Goal: Information Seeking & Learning: Check status

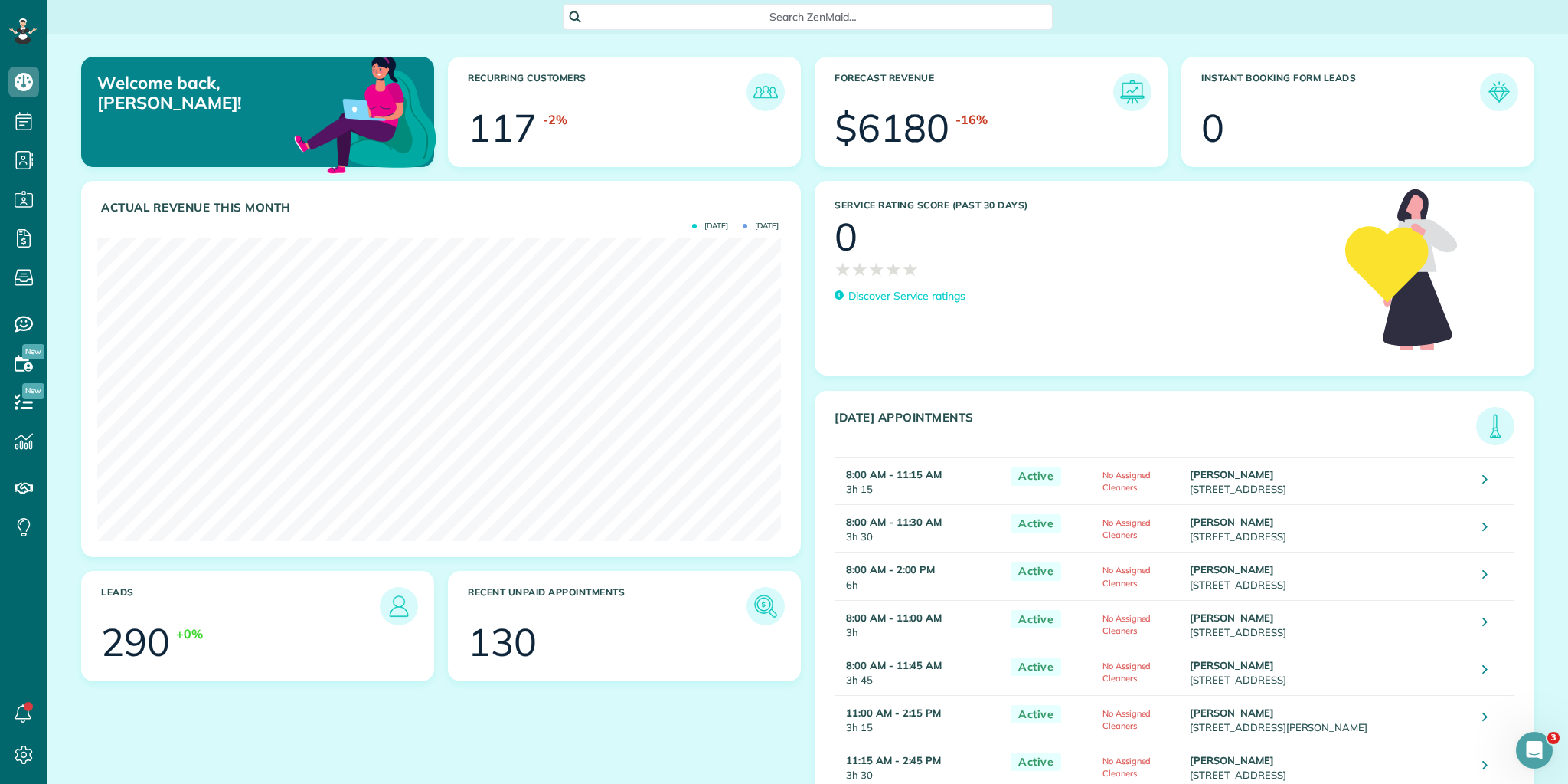
scroll to position [117, 0]
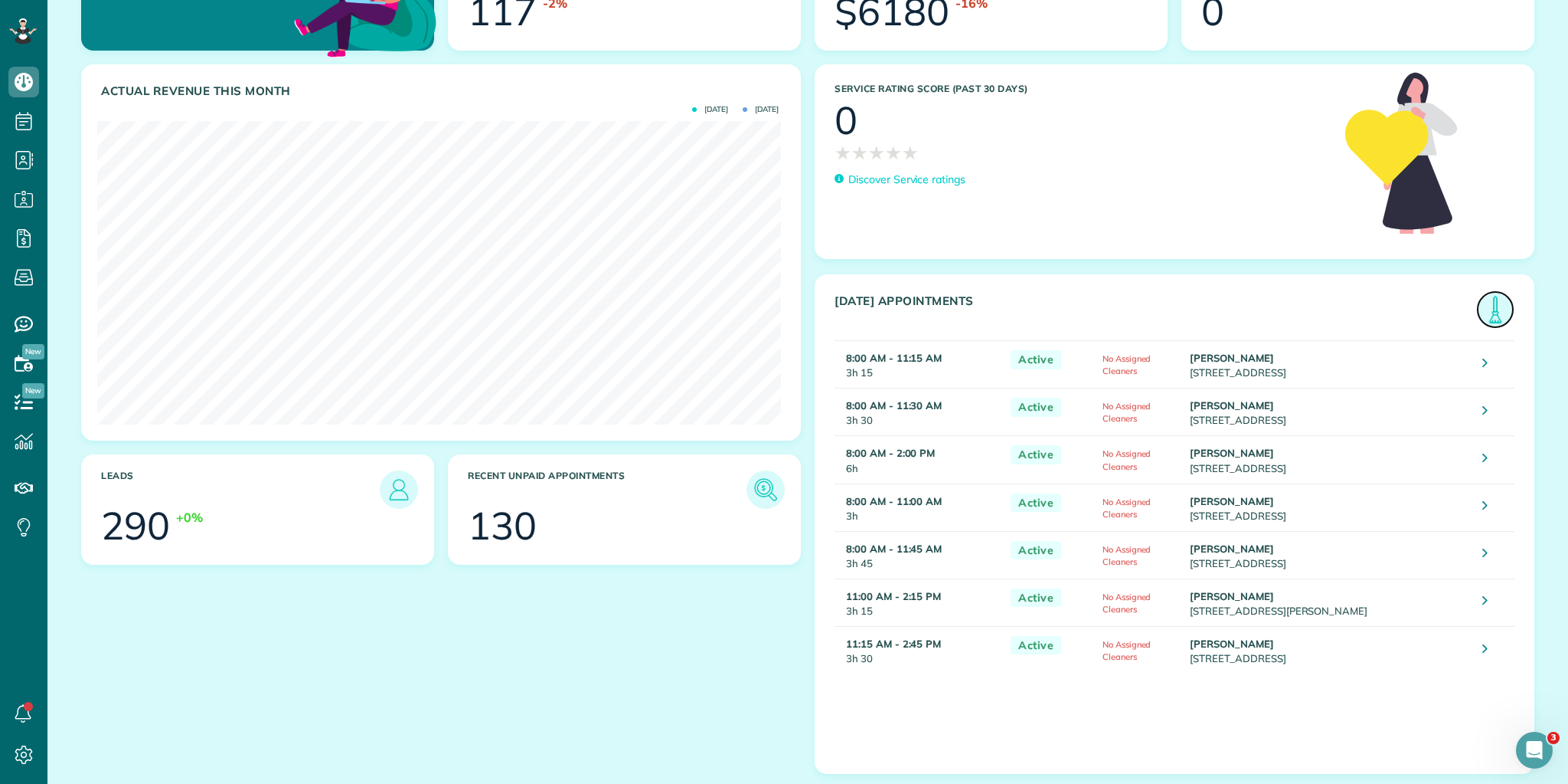
click at [1483, 301] on img at bounding box center [1495, 308] width 35 height 35
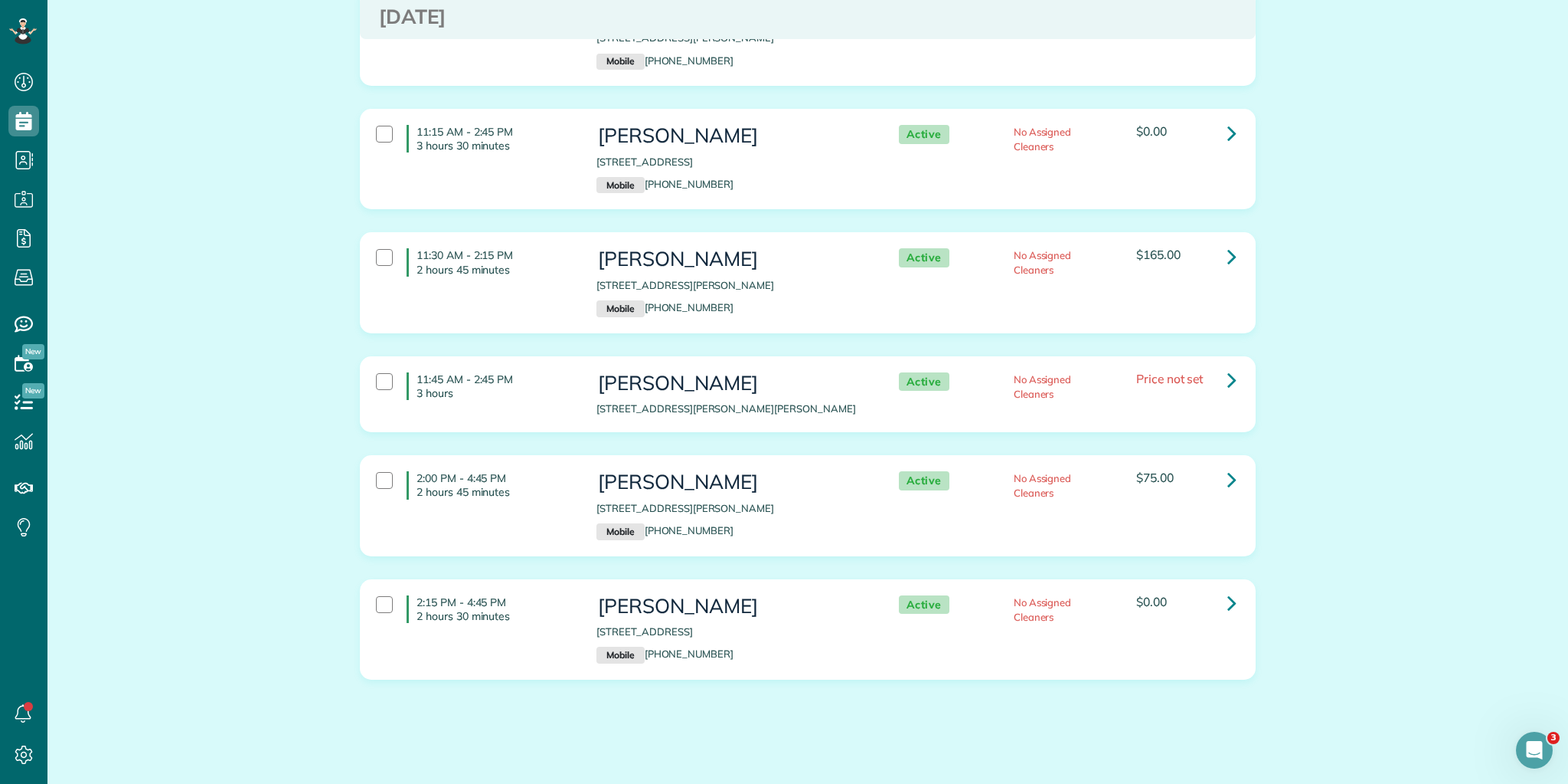
scroll to position [807, 0]
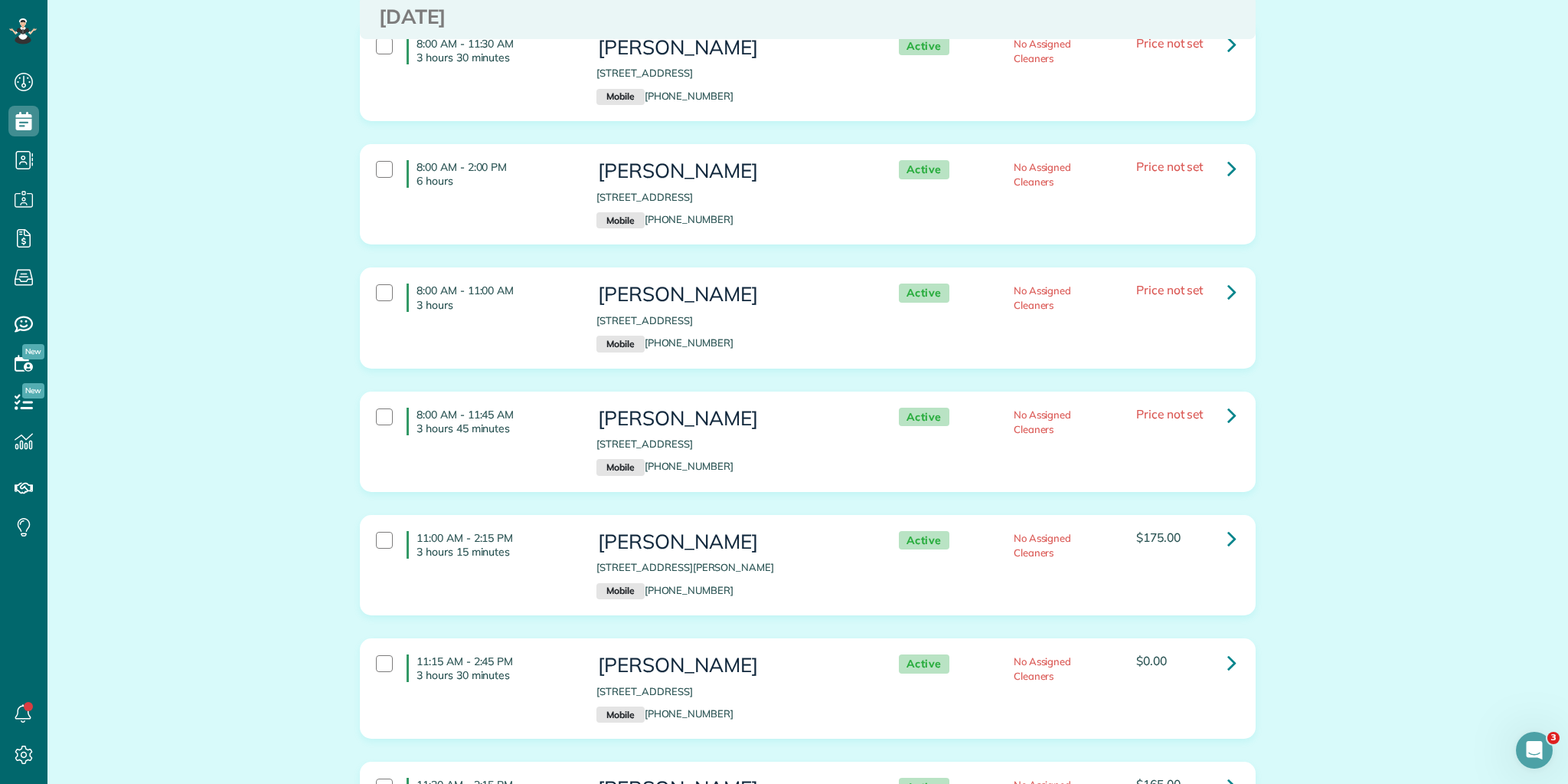
scroll to position [184, 0]
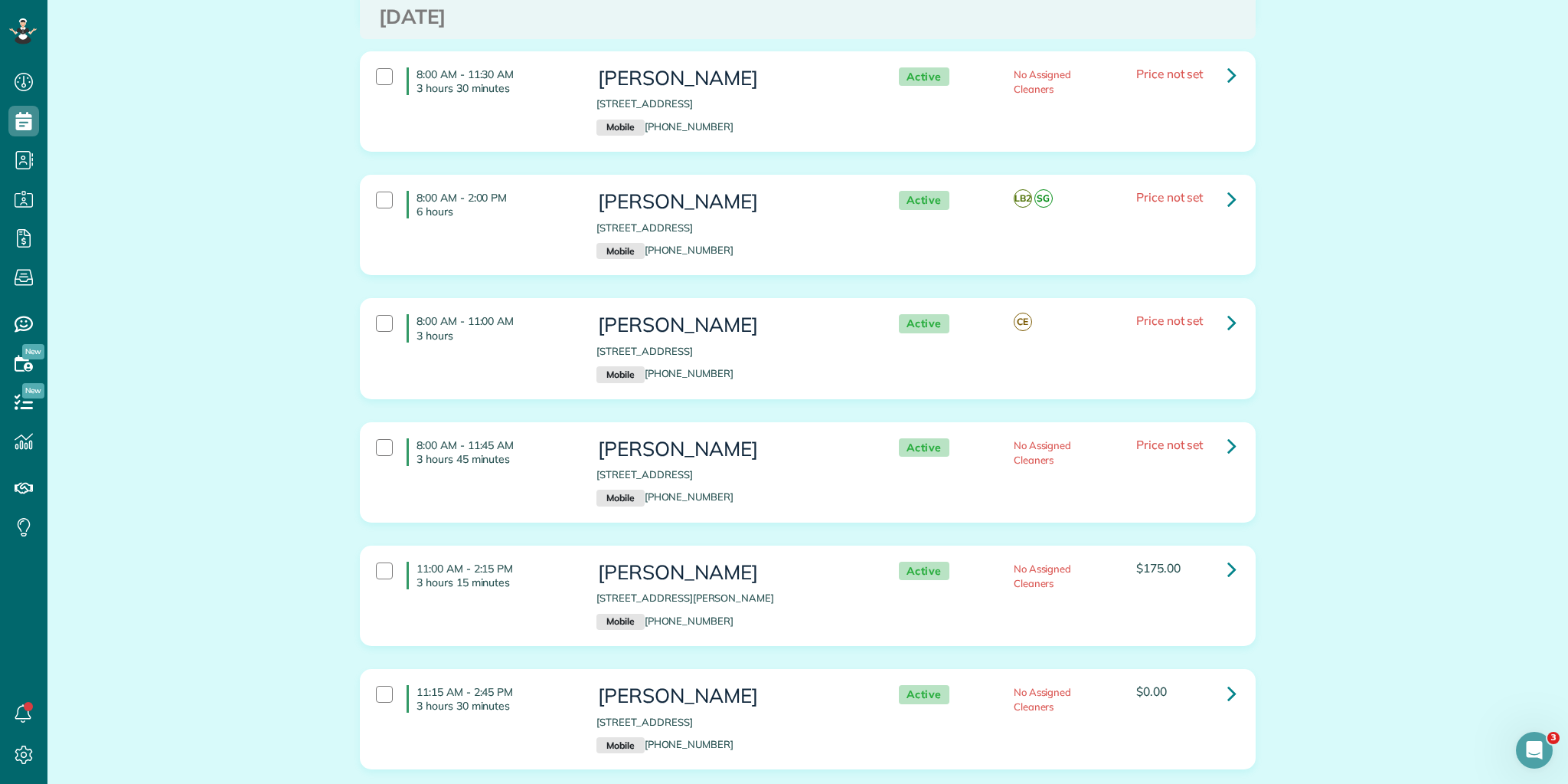
scroll to position [184, 0]
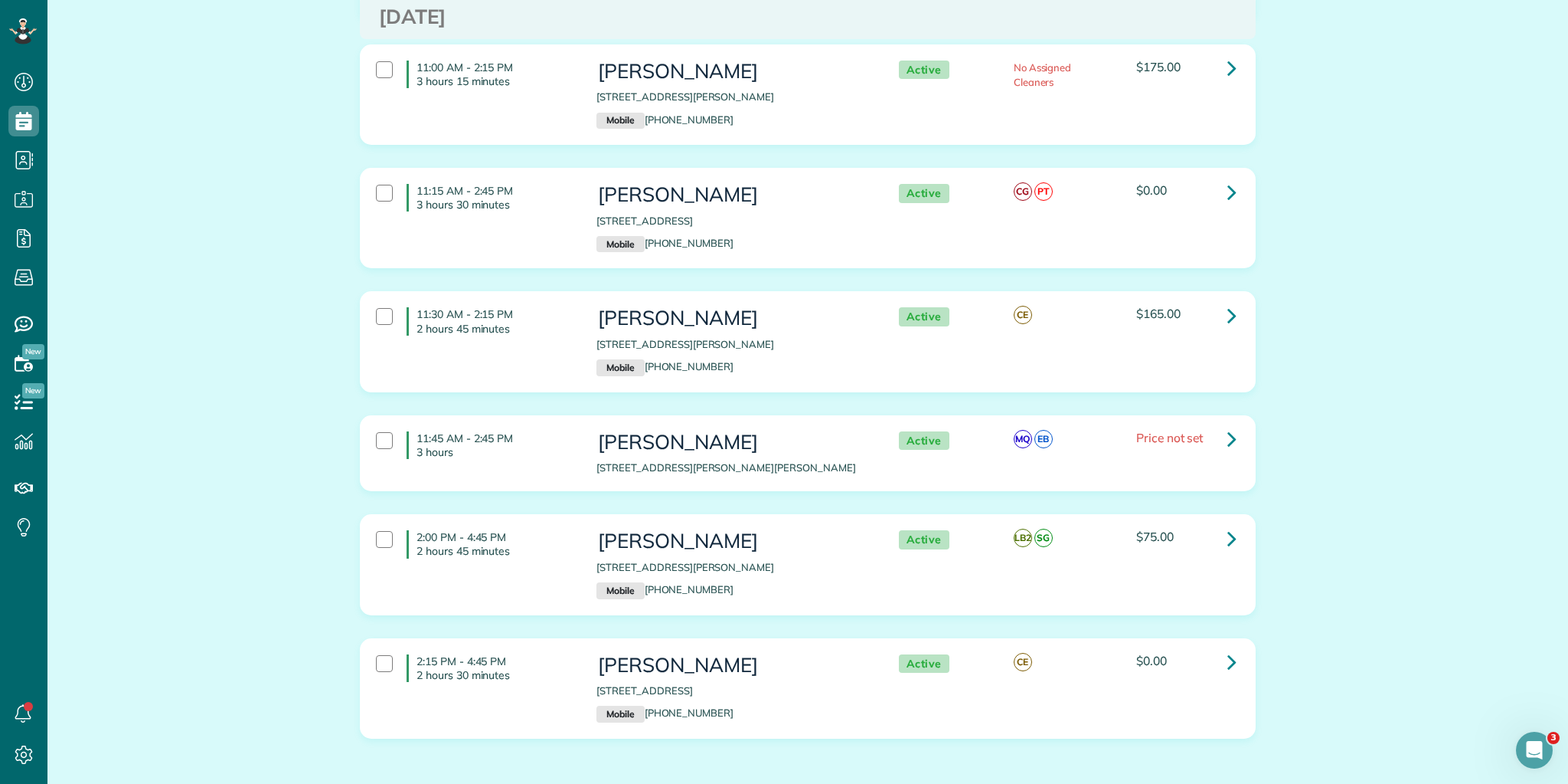
scroll to position [807, 0]
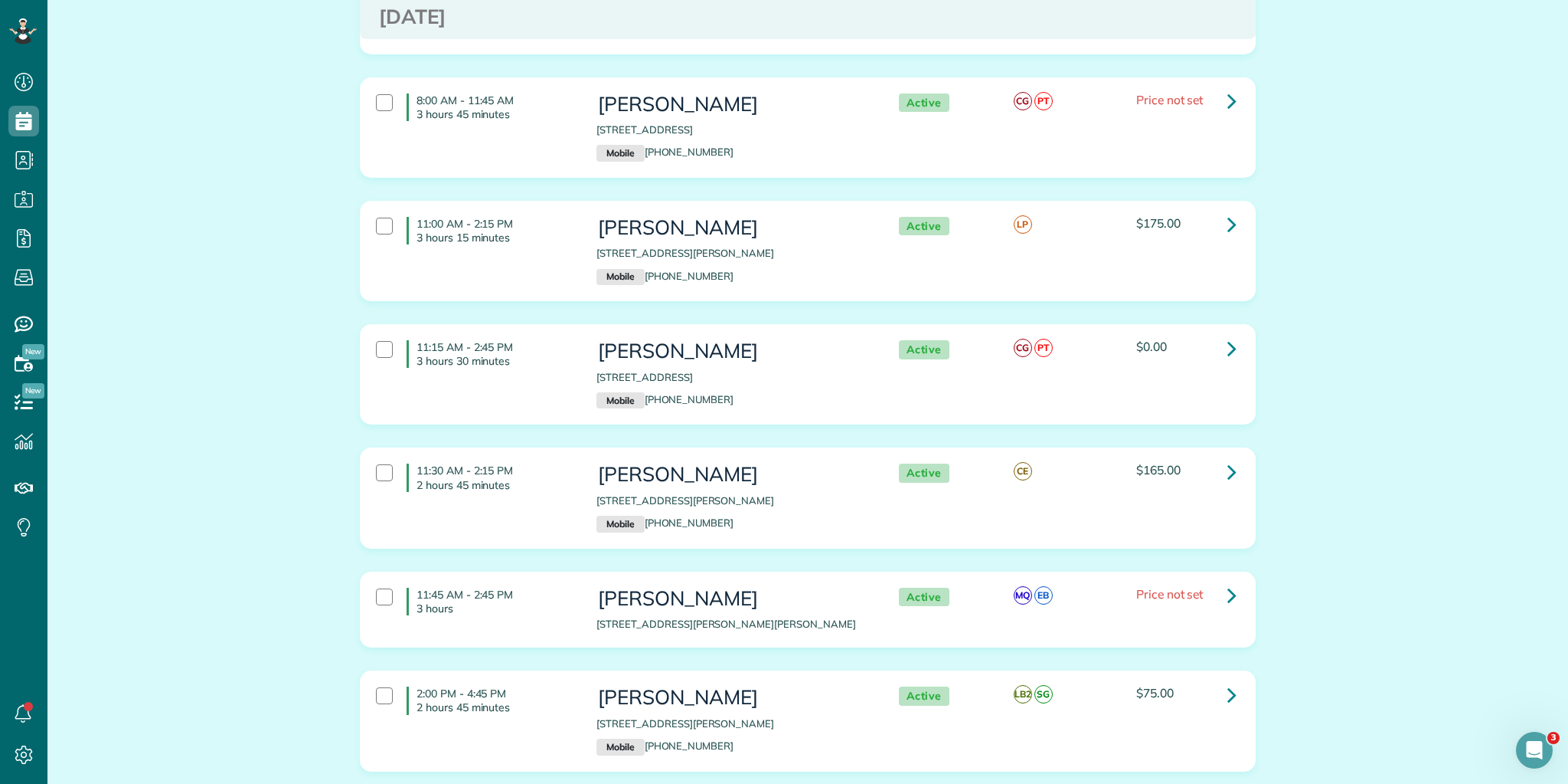
scroll to position [807, 0]
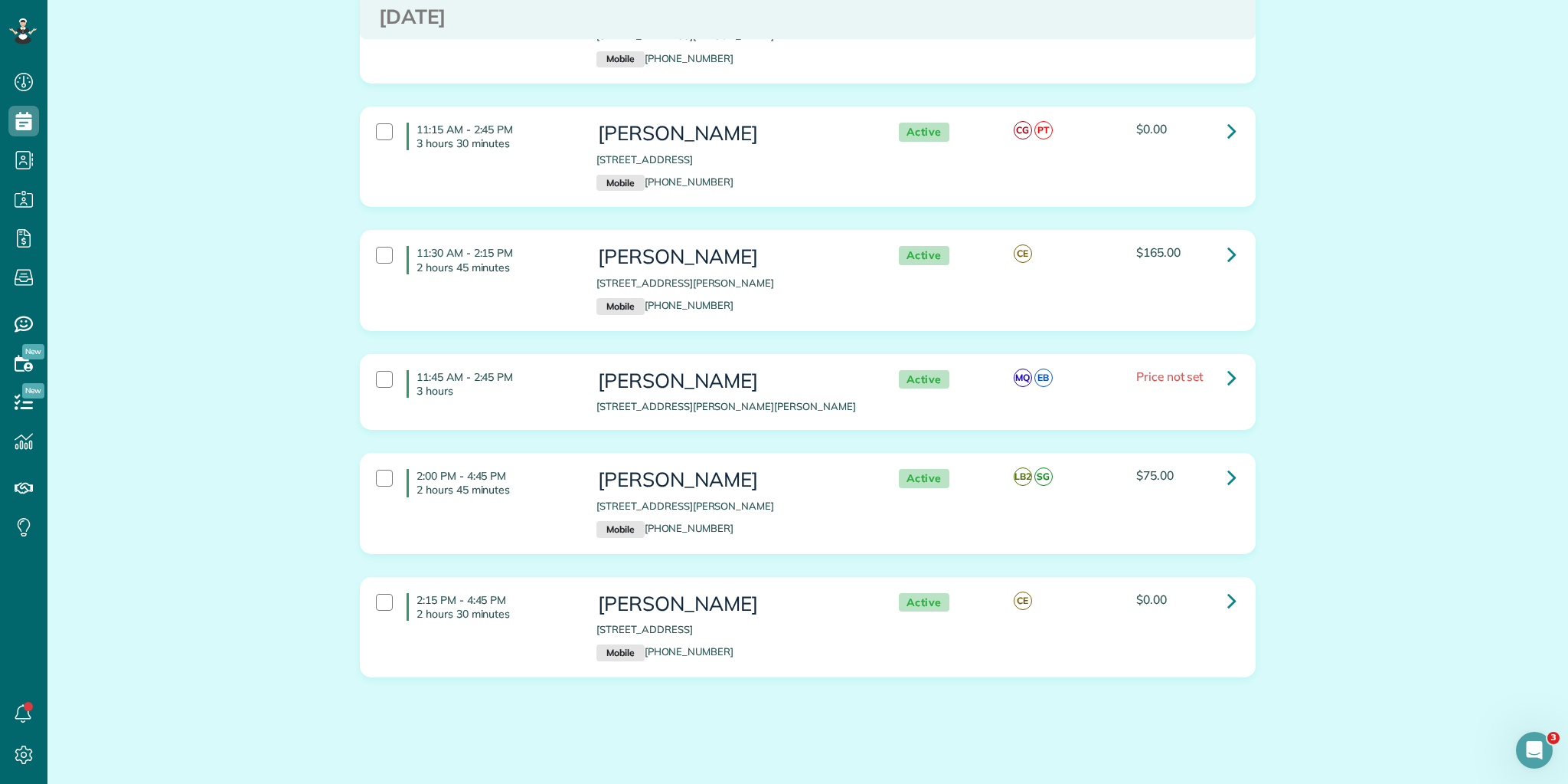
drag, startPoint x: 412, startPoint y: 193, endPoint x: 1465, endPoint y: 761, distance: 1196.4
click at [1465, 761] on div "Appointments the List View [2 min] Schedule Changes Actions Create Appointment …" at bounding box center [807, 9] width 1520 height 1565
copy div "8:00 AM - 11:15 AM 3 hours 15 minutes [PERSON_NAME] [STREET_ADDRESS] Mobile [PH…"
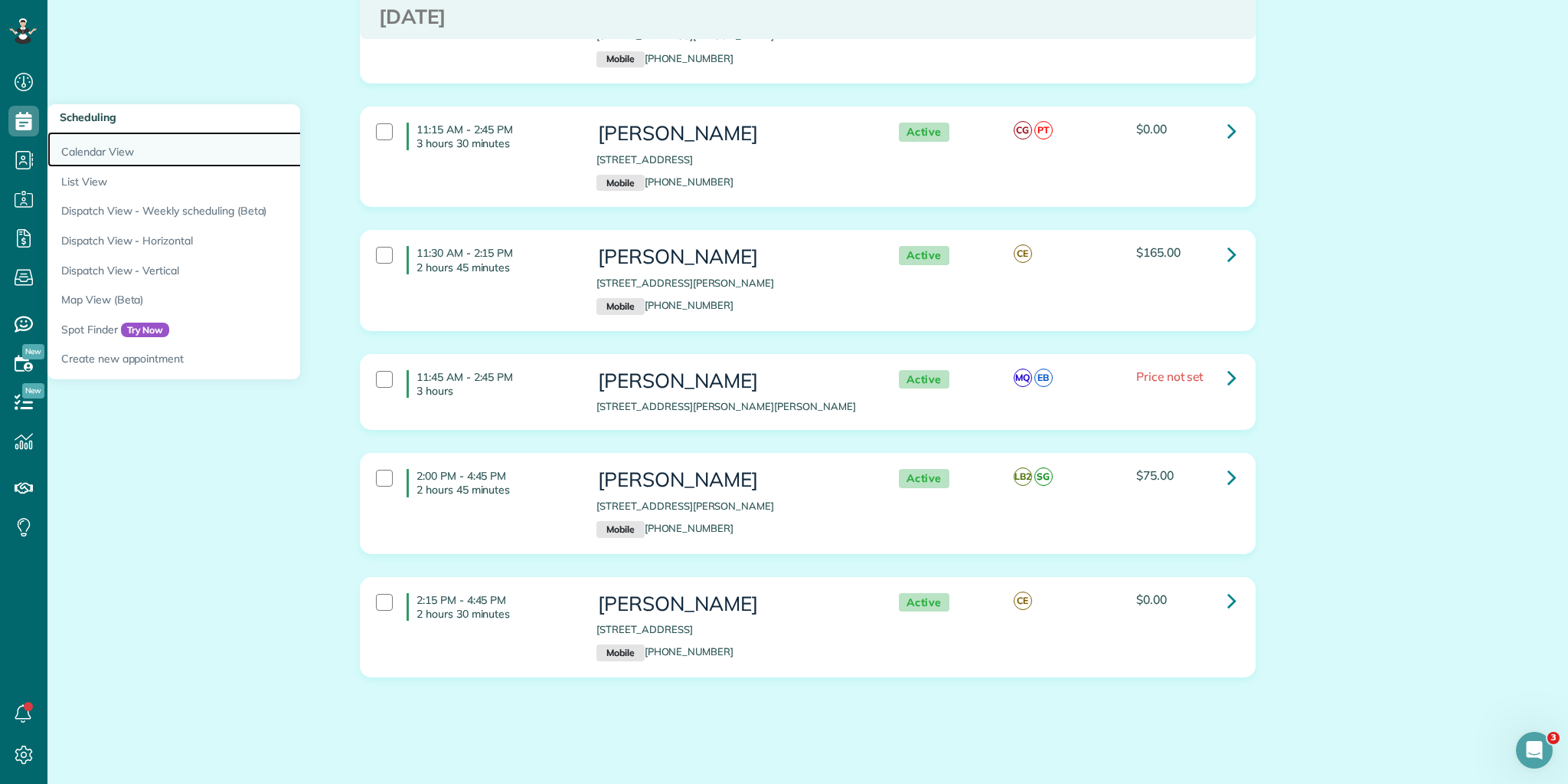
click at [102, 153] on link "Calendar View" at bounding box center [238, 149] width 382 height 35
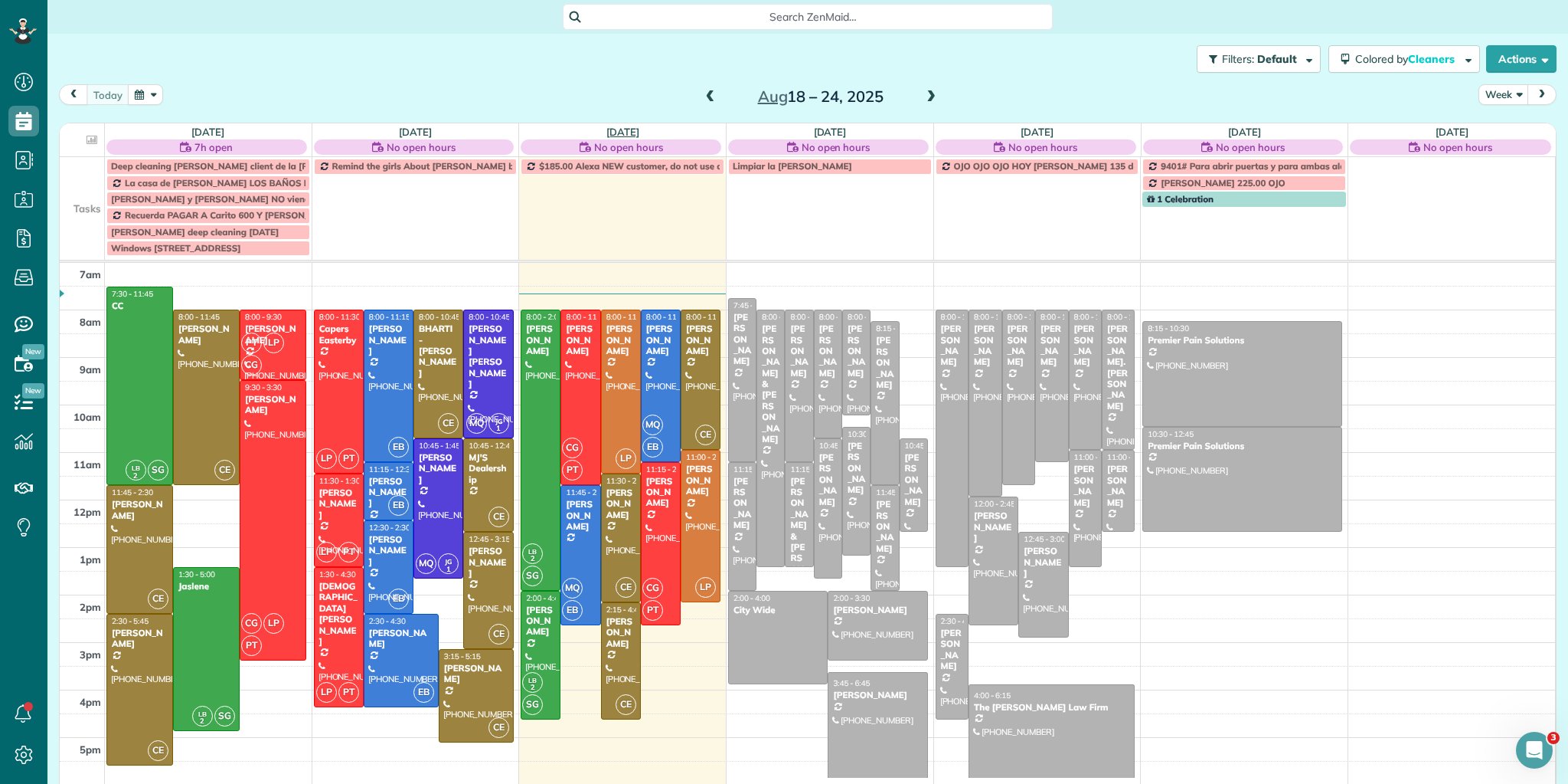
click at [623, 126] on link "Wed 8/20" at bounding box center [623, 131] width 33 height 12
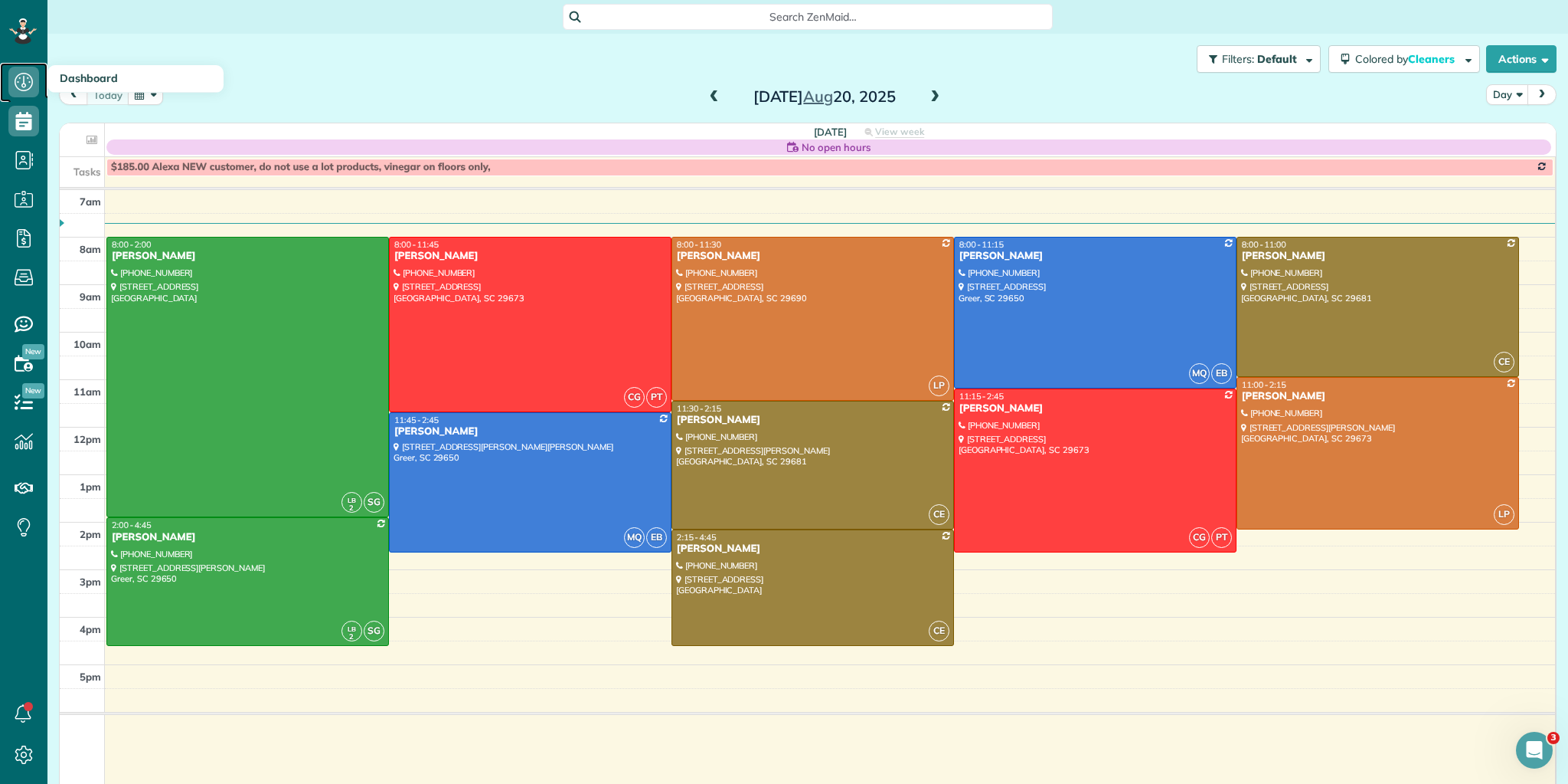
click at [26, 79] on icon at bounding box center [24, 82] width 31 height 31
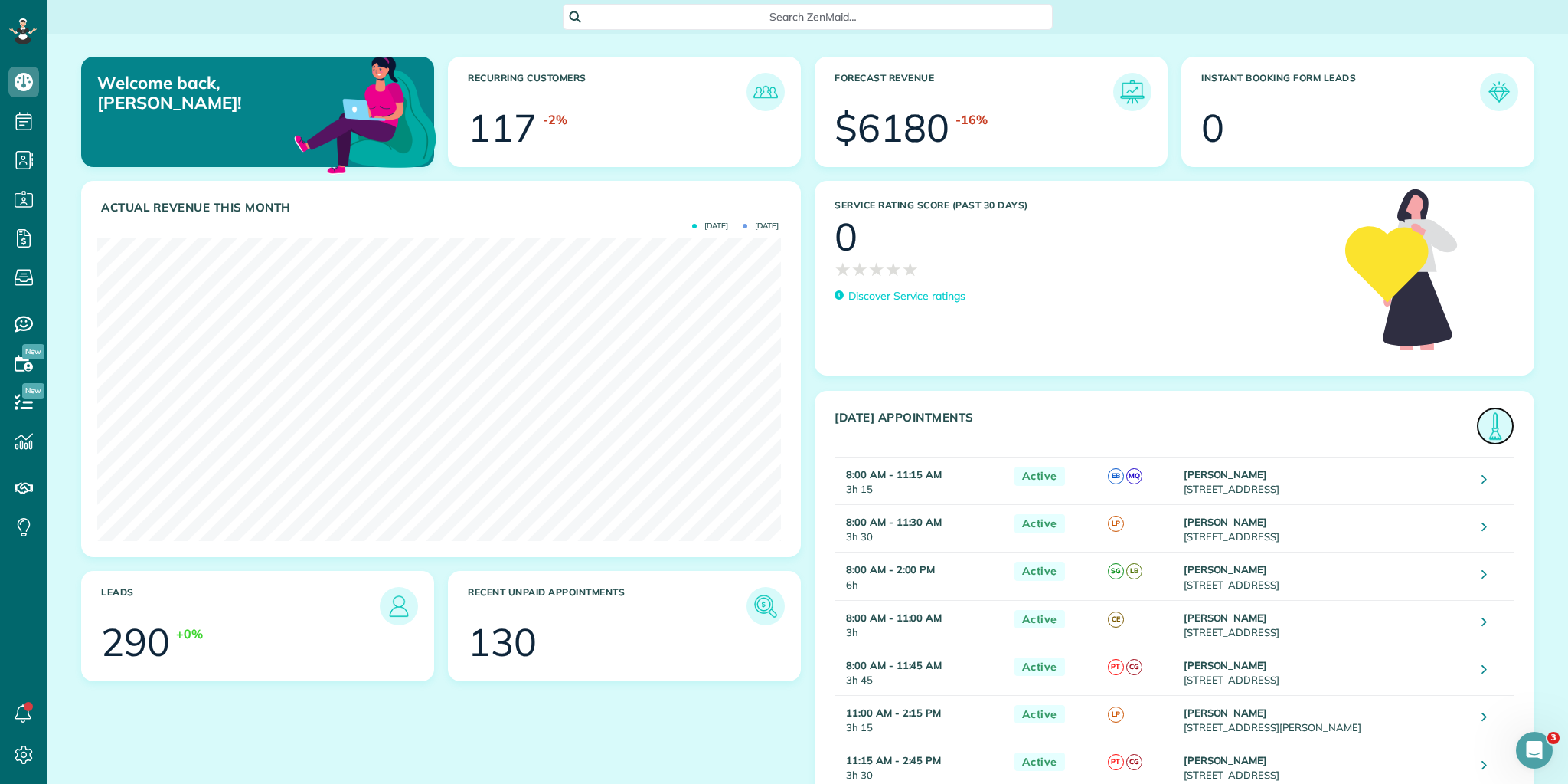
click at [1493, 422] on img at bounding box center [1495, 425] width 35 height 35
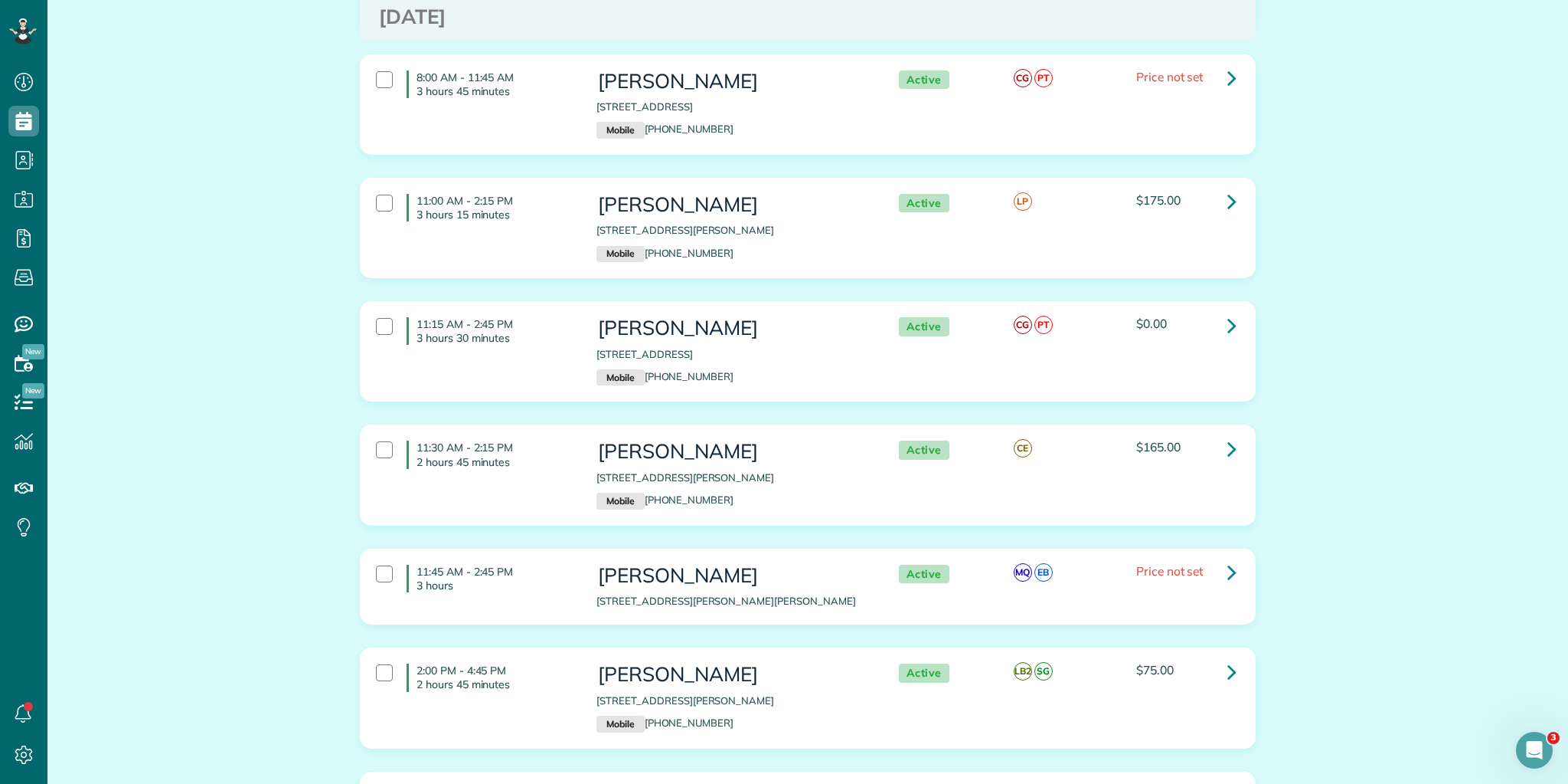
scroll to position [807, 0]
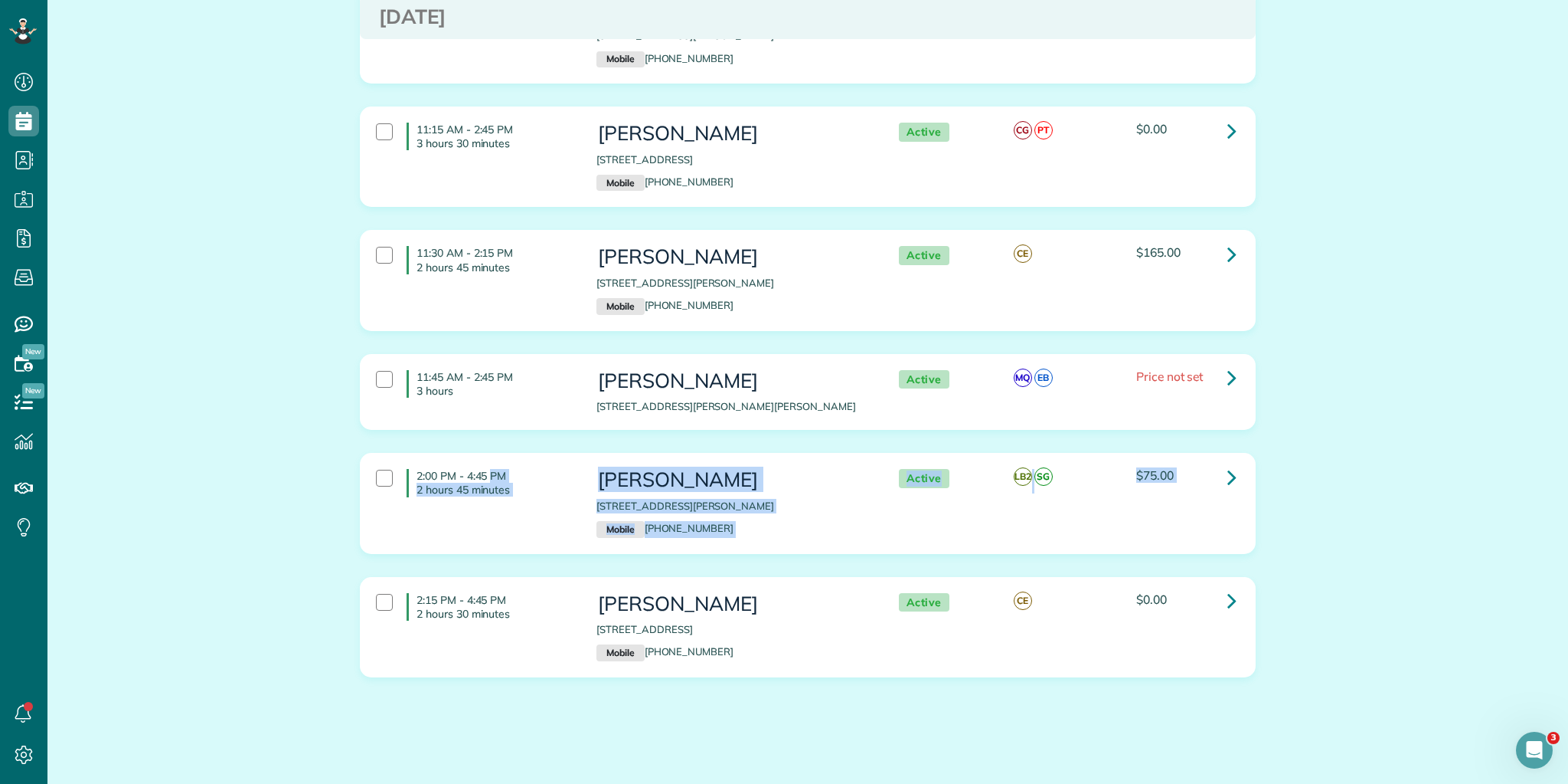
drag, startPoint x: 411, startPoint y: 466, endPoint x: 1222, endPoint y: 603, distance: 822.5
click at [1222, 603] on div "[DATE] 8:00 AM - 11:15 AM 3 hours 15 minutes [PERSON_NAME] [STREET_ADDRESS] Mob…" at bounding box center [807, 5] width 896 height 1390
click at [442, 499] on div "2:00 PM - 4:45 PM 2 hours 45 minutes [PERSON_NAME] [STREET_ADDRESS][PERSON_NAME…" at bounding box center [806, 503] width 882 height 84
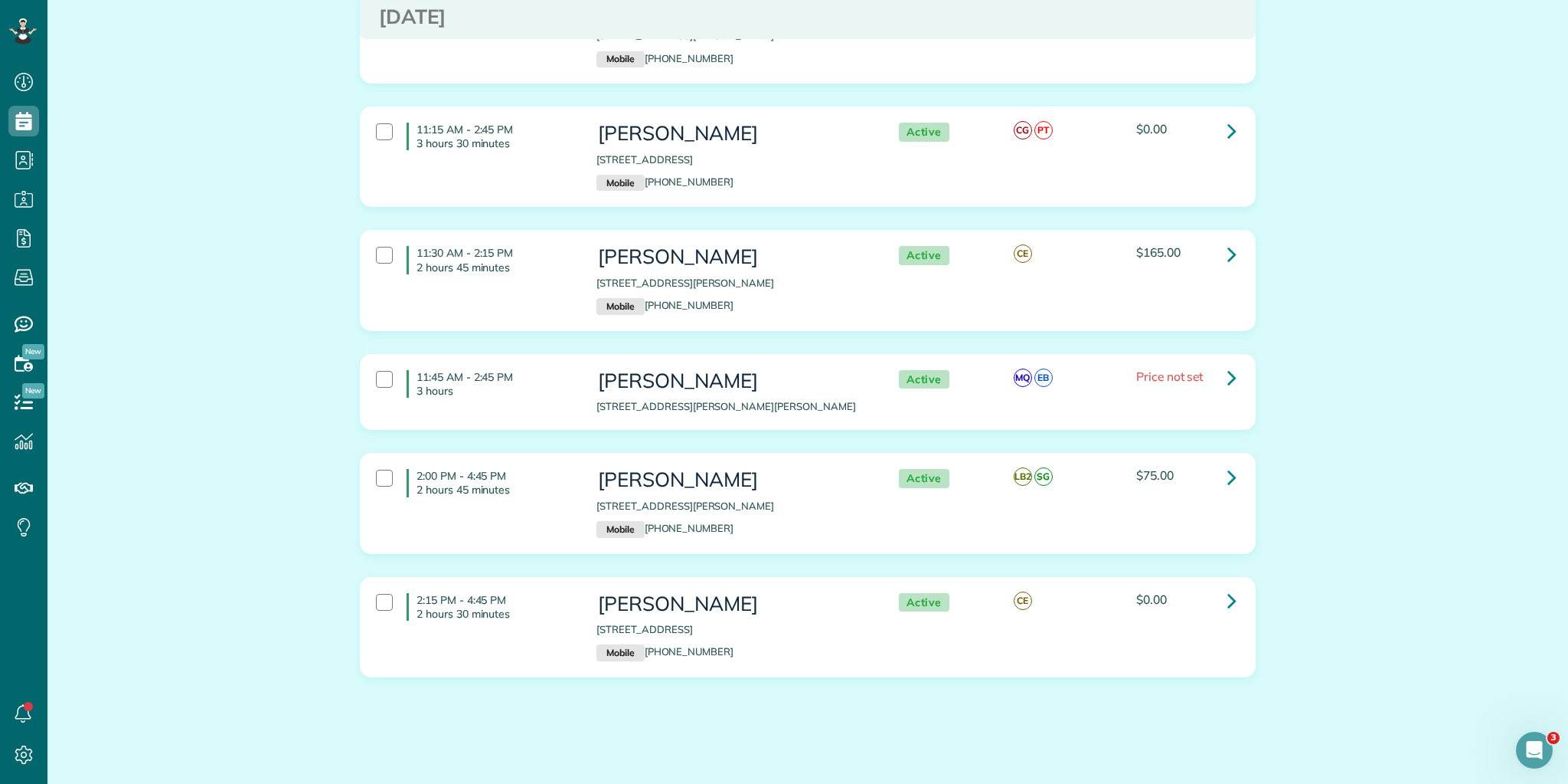
click at [412, 469] on h4 "2:00 PM - 4:45 PM 2 hours 45 minutes" at bounding box center [490, 482] width 167 height 27
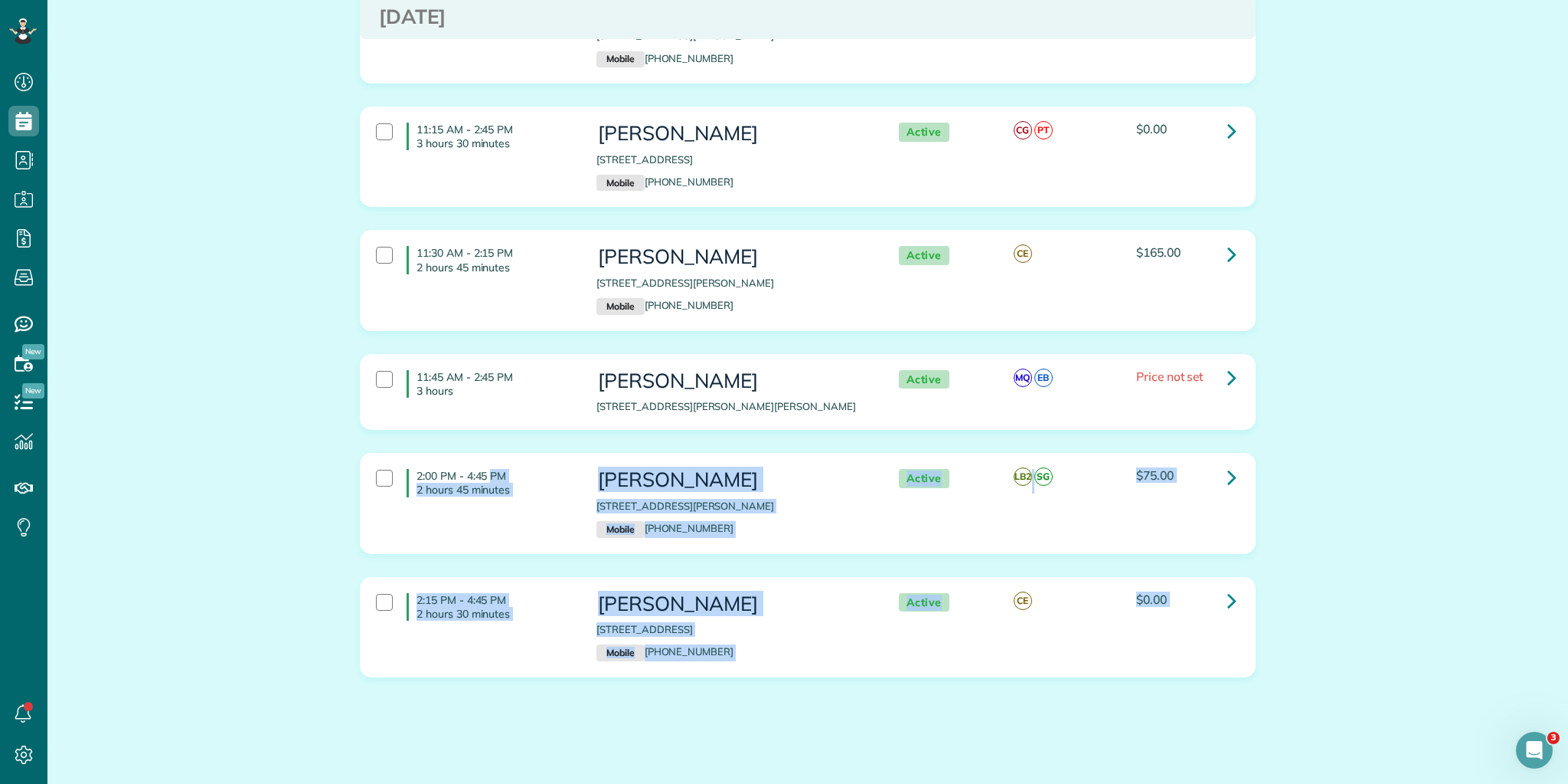
drag, startPoint x: 412, startPoint y: 466, endPoint x: 1409, endPoint y: 693, distance: 1022.5
click at [1409, 693] on div "Appointments the List View [2 min] Schedule Changes Actions Create Appointment …" at bounding box center [807, 9] width 1520 height 1565
copy body "2:00 PM - 4:45 PM 2 hours 45 minutes [PERSON_NAME] [STREET_ADDRESS][PERSON_NAME…"
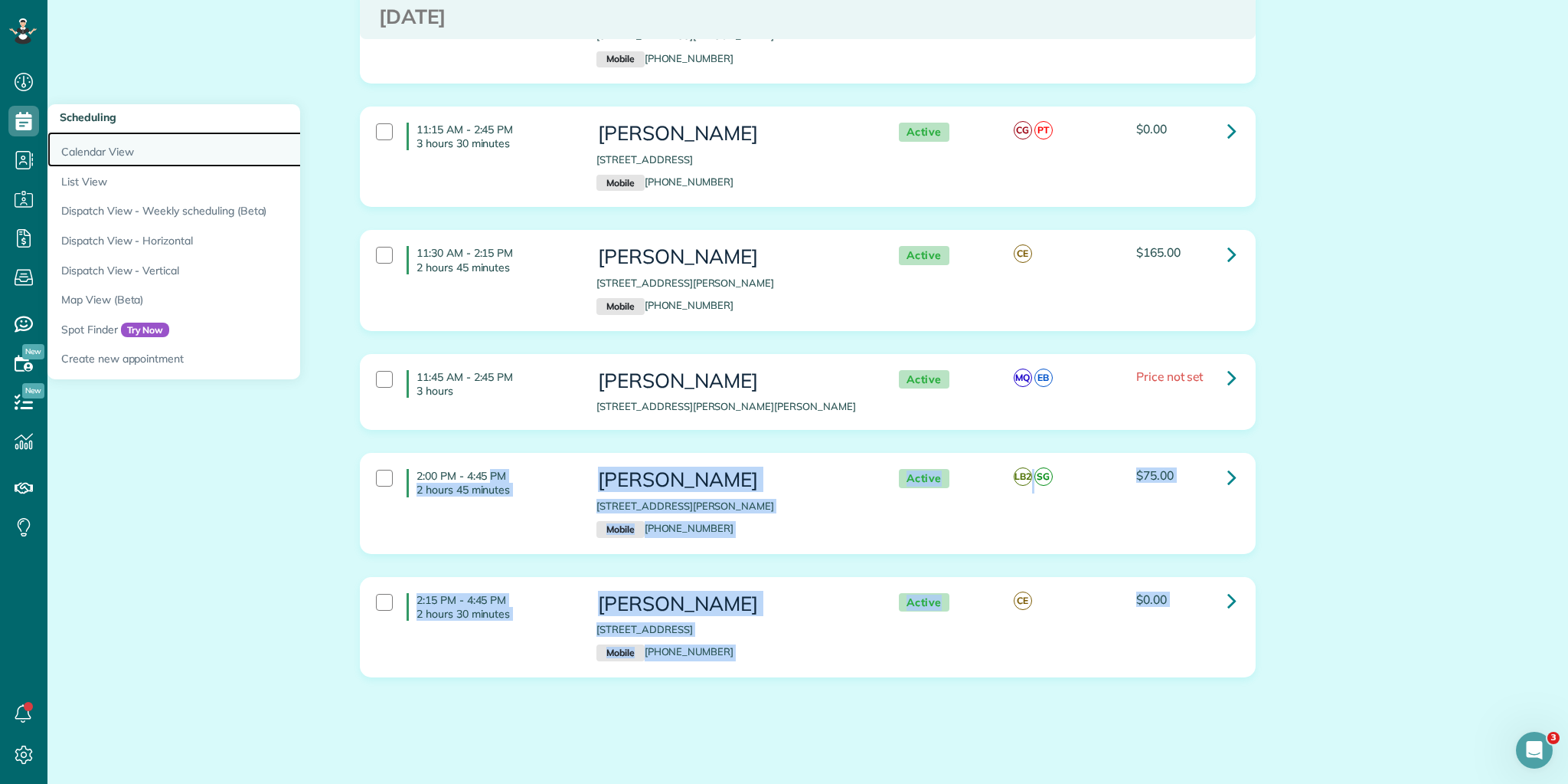
click at [106, 153] on link "Calendar View" at bounding box center [238, 149] width 382 height 35
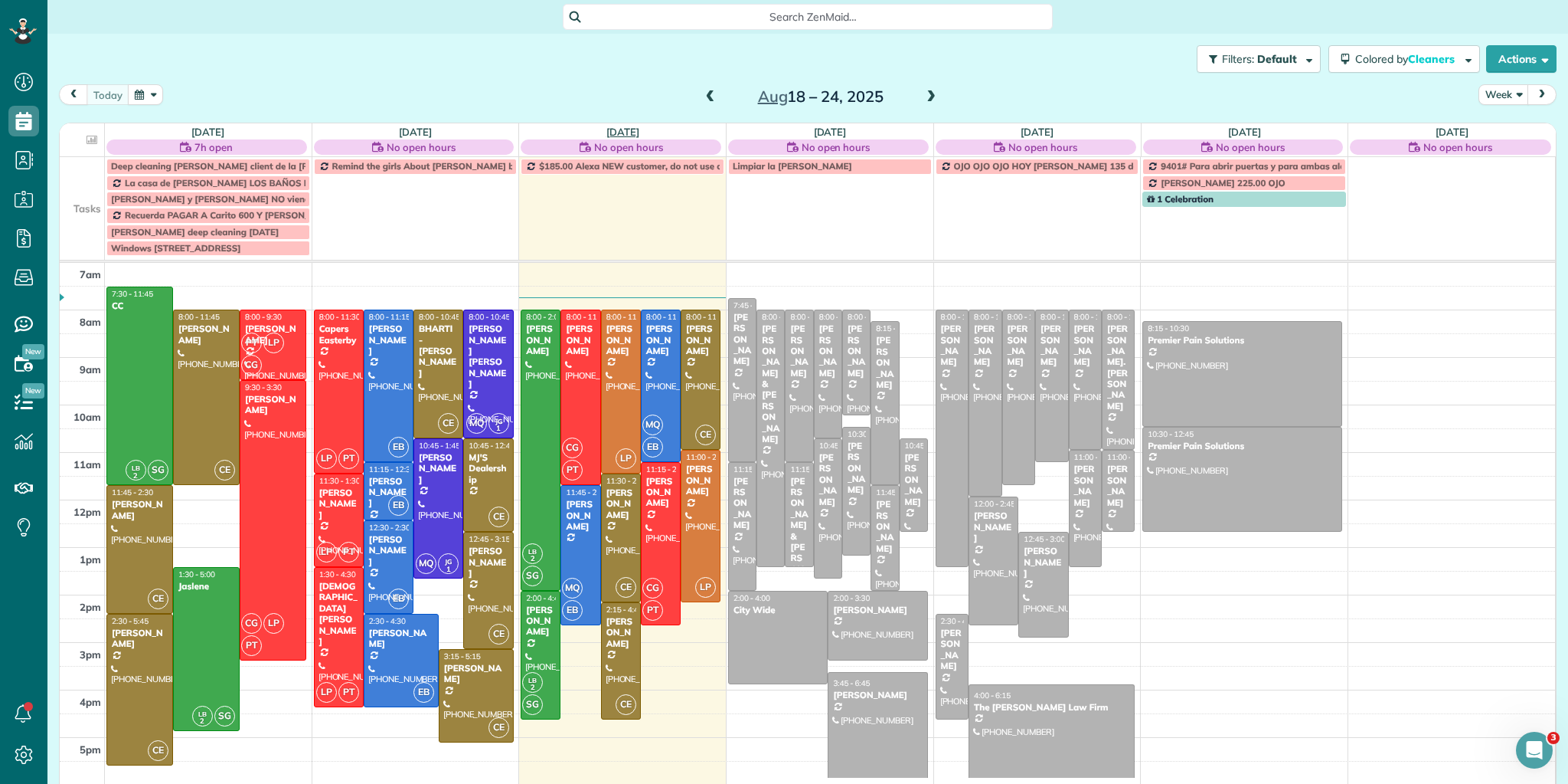
click at [617, 132] on link "[DATE]" at bounding box center [623, 131] width 33 height 12
